Goal: Transaction & Acquisition: Purchase product/service

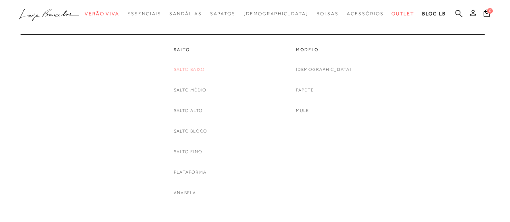
click at [197, 73] on link "Salto Baixo" at bounding box center [189, 69] width 31 height 8
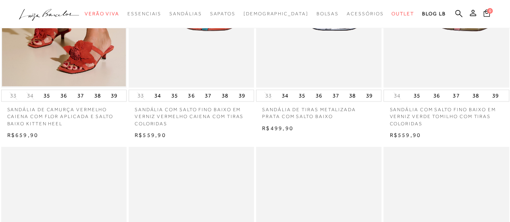
scroll to position [21, 0]
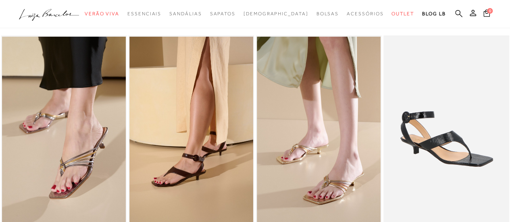
click at [456, 10] on icon at bounding box center [458, 14] width 7 height 8
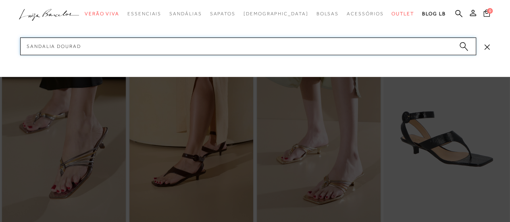
type input "sandalia dourada"
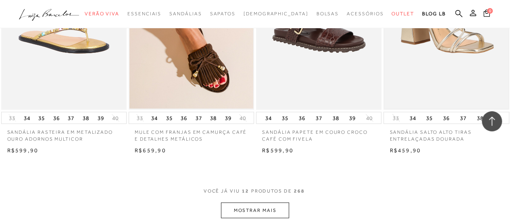
scroll to position [739, 0]
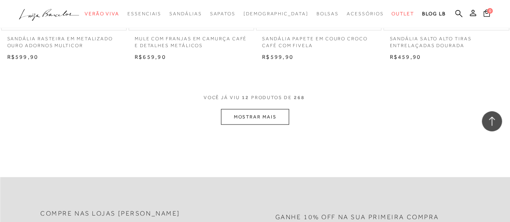
click at [275, 117] on button "MOSTRAR MAIS" at bounding box center [255, 117] width 68 height 16
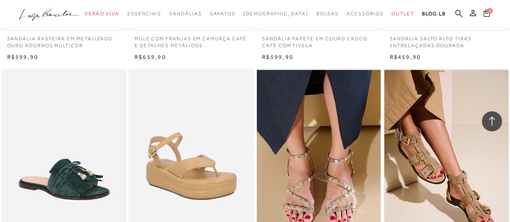
click at [456, 17] on icon at bounding box center [458, 14] width 7 height 8
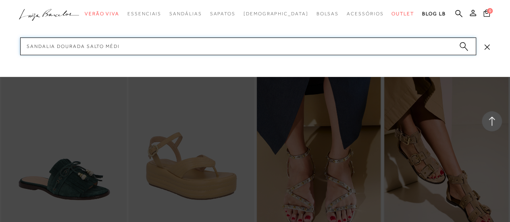
type input "sandalia dourada salto médio"
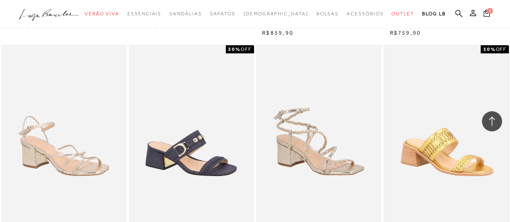
scroll to position [725, 0]
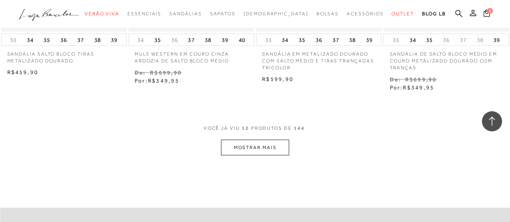
click at [277, 150] on button "MOSTRAR MAIS" at bounding box center [255, 147] width 68 height 16
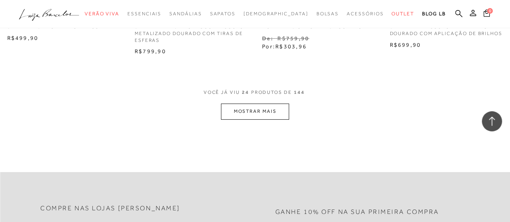
scroll to position [1532, 0]
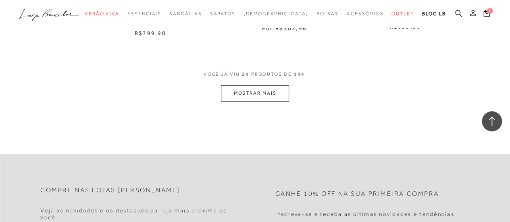
click at [246, 87] on button "MOSTRAR MAIS" at bounding box center [255, 93] width 68 height 16
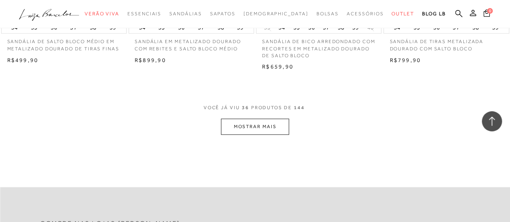
scroll to position [2257, 0]
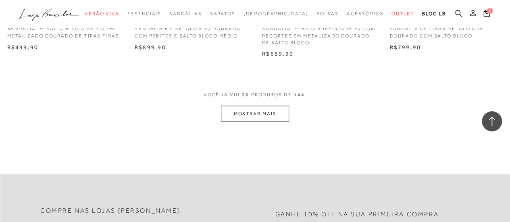
click at [258, 106] on button "MOSTRAR MAIS" at bounding box center [255, 114] width 68 height 16
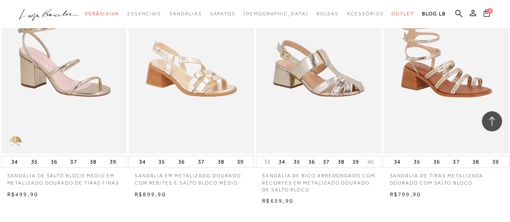
scroll to position [2176, 0]
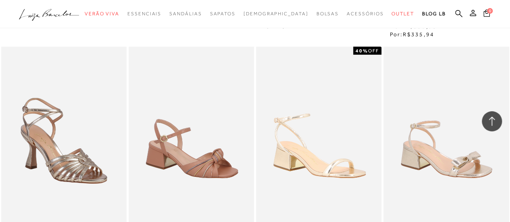
scroll to position [2982, 0]
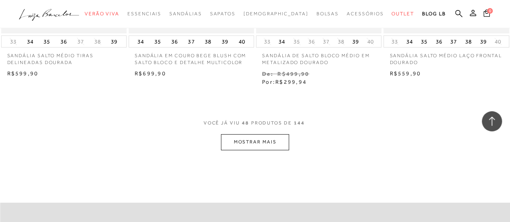
click at [246, 135] on button "MOSTRAR MAIS" at bounding box center [255, 142] width 68 height 16
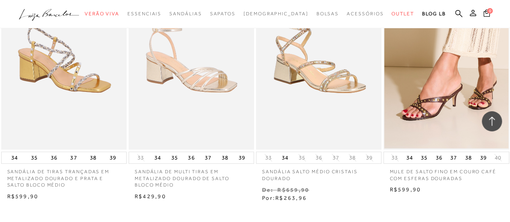
scroll to position [3789, 0]
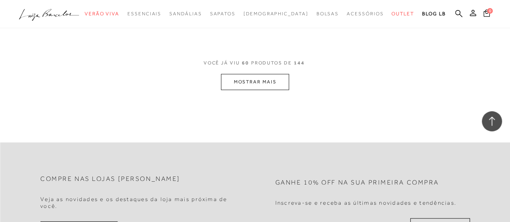
click at [255, 74] on button "MOSTRAR MAIS" at bounding box center [255, 82] width 68 height 16
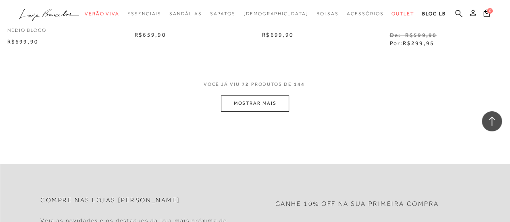
scroll to position [4514, 0]
click at [253, 95] on button "MOSTRAR MAIS" at bounding box center [255, 102] width 68 height 16
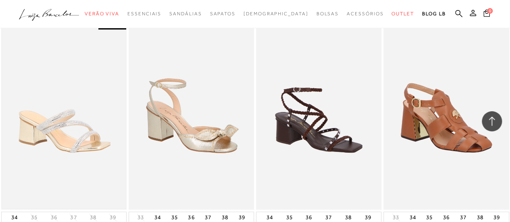
scroll to position [5253, 0]
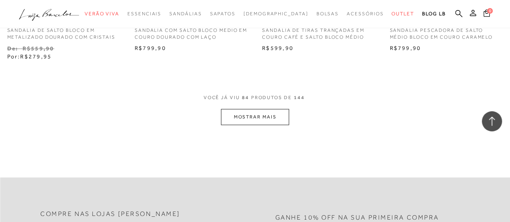
click at [254, 109] on button "MOSTRAR MAIS" at bounding box center [255, 117] width 68 height 16
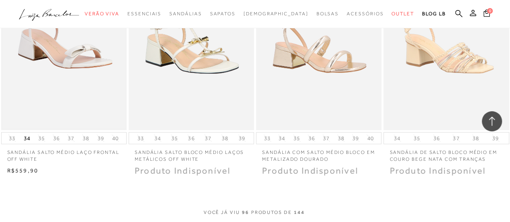
scroll to position [6019, 0]
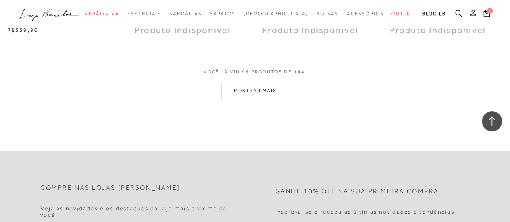
click at [256, 83] on button "MOSTRAR MAIS" at bounding box center [255, 91] width 68 height 16
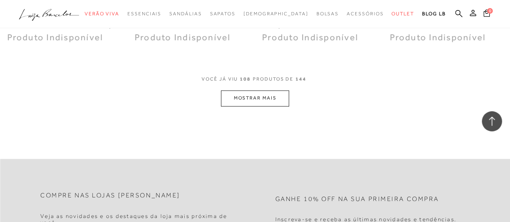
scroll to position [6704, 0]
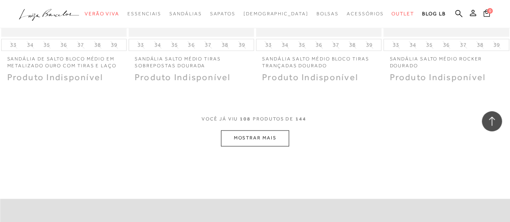
click at [261, 130] on button "MOSTRAR MAIS" at bounding box center [255, 138] width 68 height 16
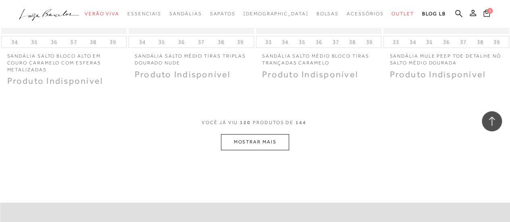
scroll to position [7470, 0]
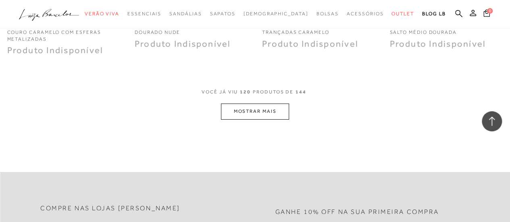
click at [247, 106] on button "MOSTRAR MAIS" at bounding box center [255, 112] width 68 height 16
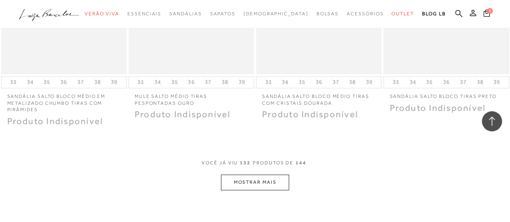
scroll to position [8219, 0]
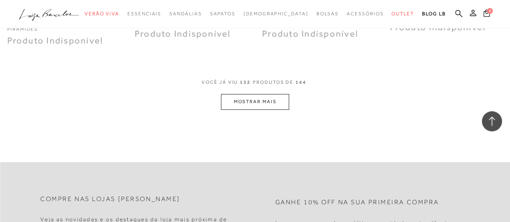
click at [249, 94] on button "MOSTRAR MAIS" at bounding box center [255, 102] width 68 height 16
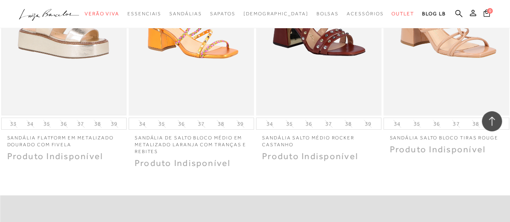
scroll to position [8864, 0]
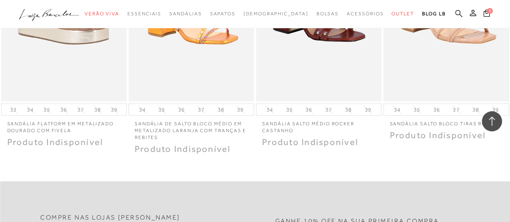
click at [460, 15] on icon at bounding box center [458, 13] width 7 height 7
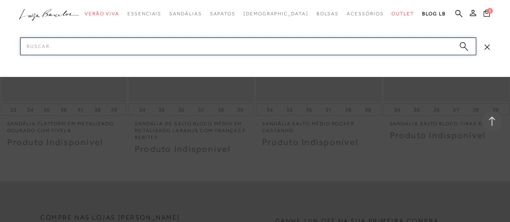
click at [358, 53] on input "Pesquisar" at bounding box center [248, 46] width 456 height 18
type input "sadalia dourada tiras"
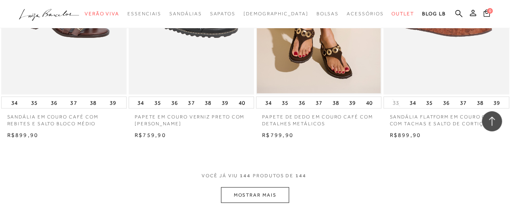
scroll to position [766, 0]
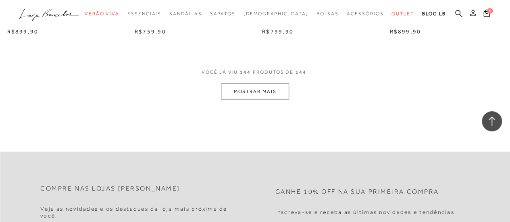
click at [260, 85] on button "MOSTRAR MAIS" at bounding box center [255, 92] width 68 height 16
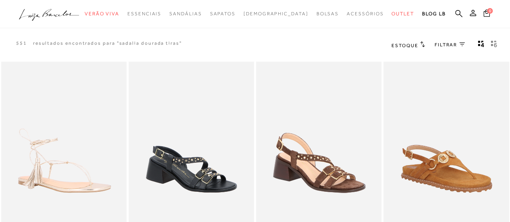
scroll to position [0, 0]
